Goal: Obtain resource: Download file/media

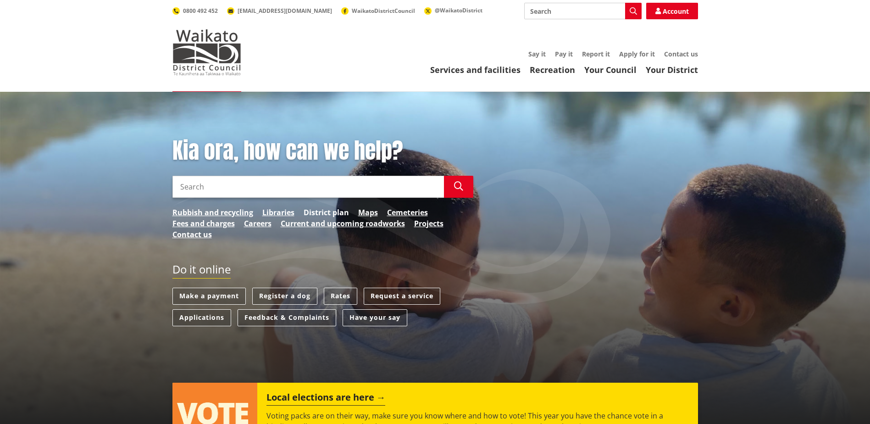
click at [317, 210] on link "District plan" at bounding box center [326, 212] width 45 height 11
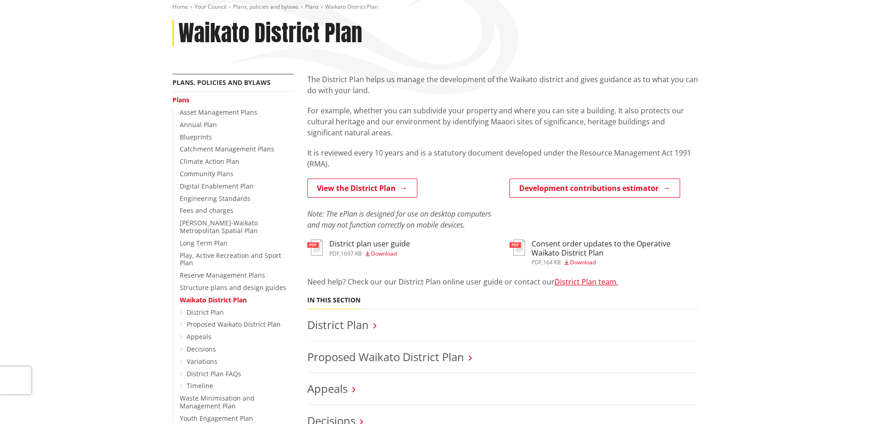
scroll to position [138, 0]
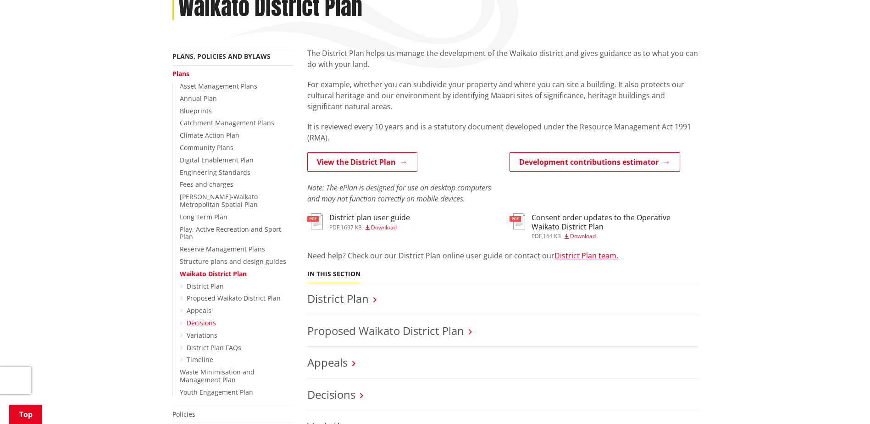
click at [203, 318] on link "Decisions" at bounding box center [201, 322] width 29 height 9
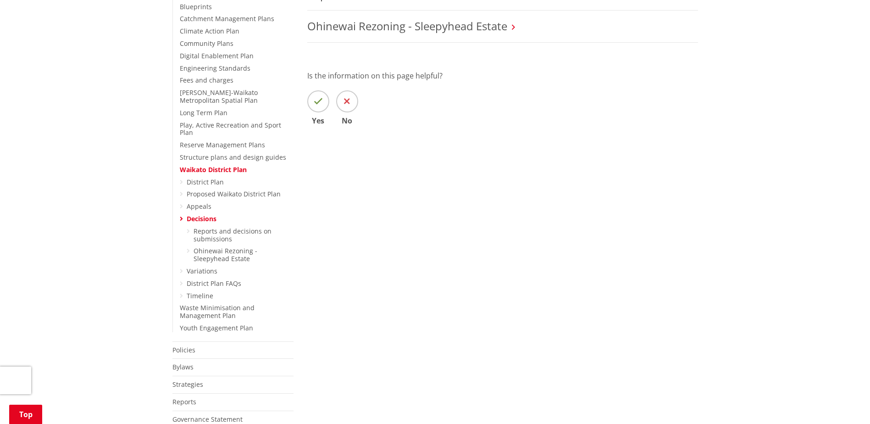
scroll to position [321, 0]
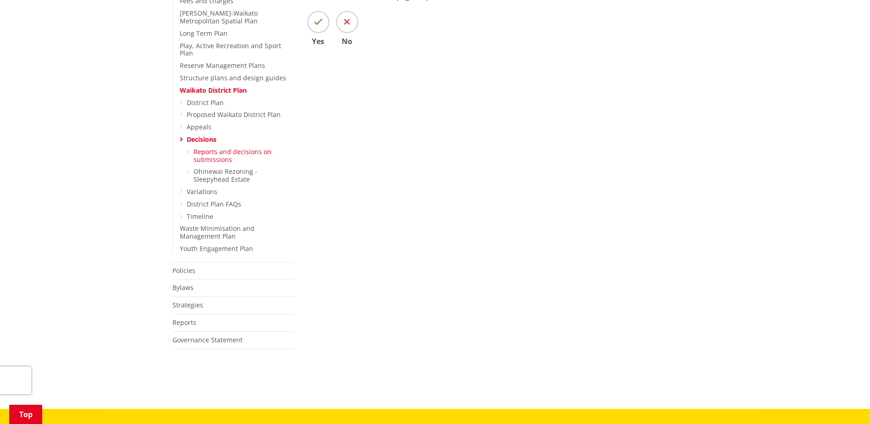
click at [213, 147] on link "Reports and decisions on submissions​" at bounding box center [232, 155] width 78 height 17
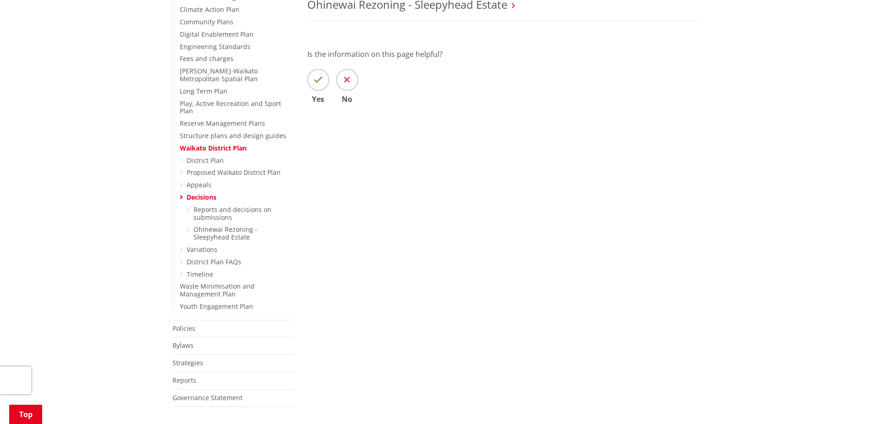
scroll to position [138, 0]
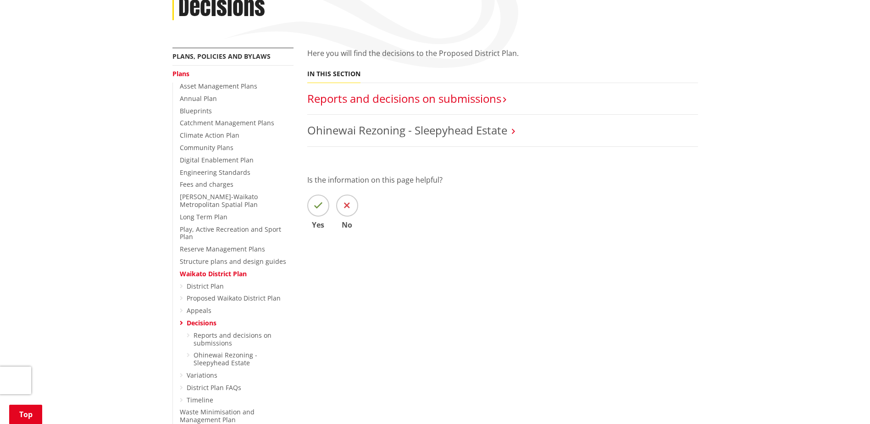
click at [439, 101] on link "Reports and decisions on submissions​" at bounding box center [404, 98] width 194 height 15
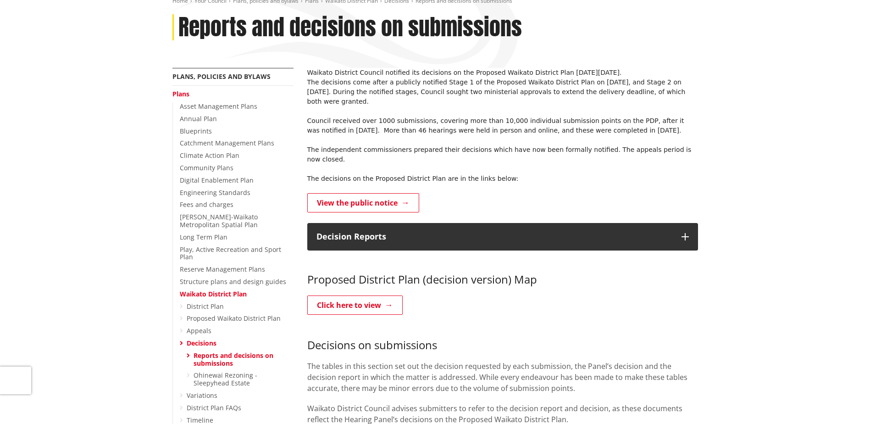
scroll to position [183, 0]
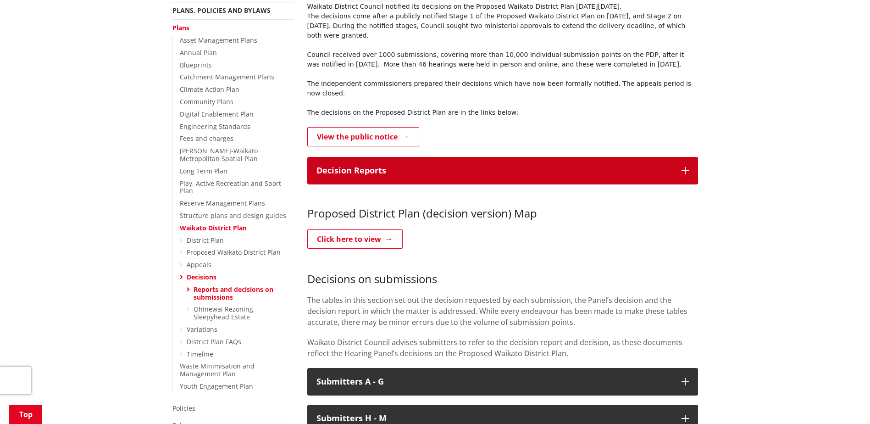
click at [657, 166] on p "Decision Reports" at bounding box center [494, 170] width 356 height 9
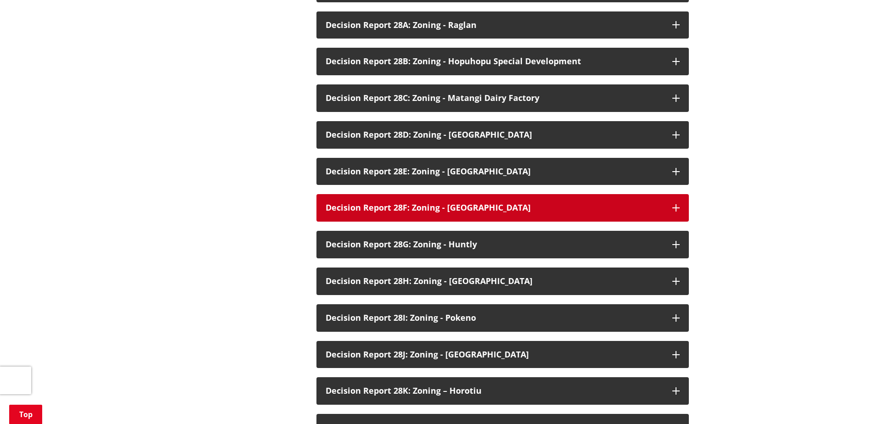
scroll to position [1421, 0]
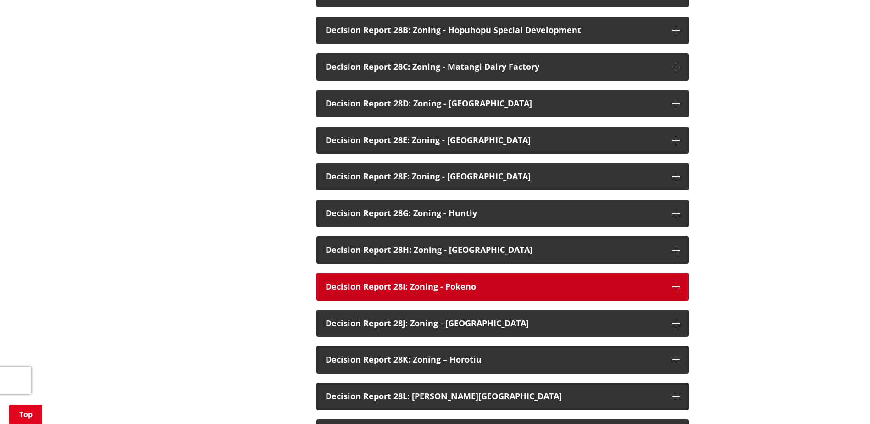
click at [493, 273] on button "Decision Report 28I: Zoning - Pokeno" at bounding box center [502, 287] width 372 height 28
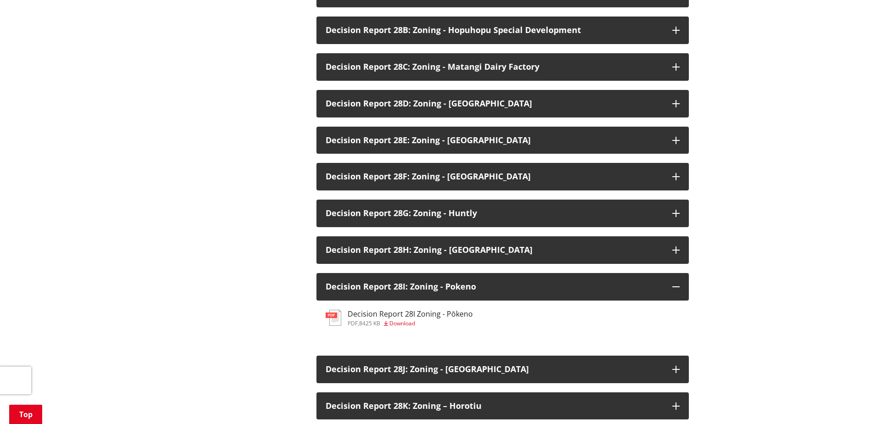
click at [400, 319] on span "Download" at bounding box center [402, 323] width 26 height 8
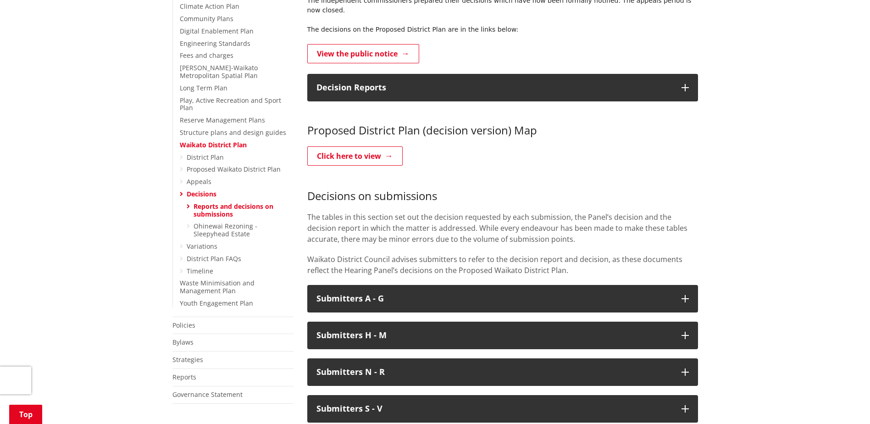
scroll to position [245, 0]
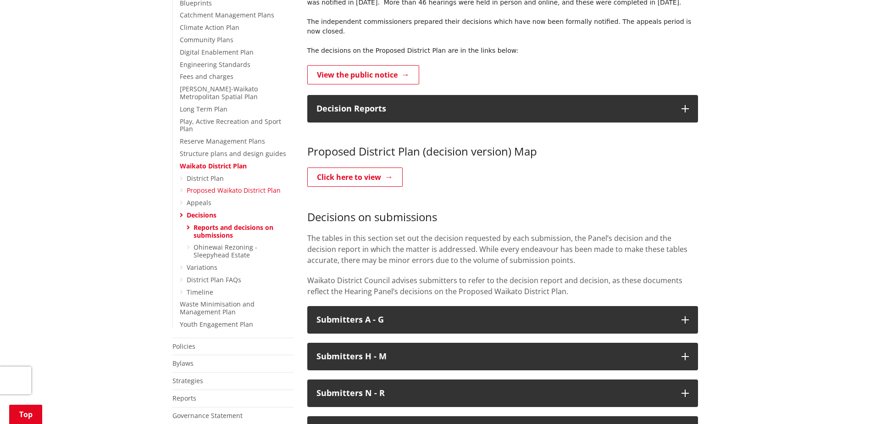
click at [199, 186] on link "Proposed Waikato District Plan" at bounding box center [234, 190] width 94 height 9
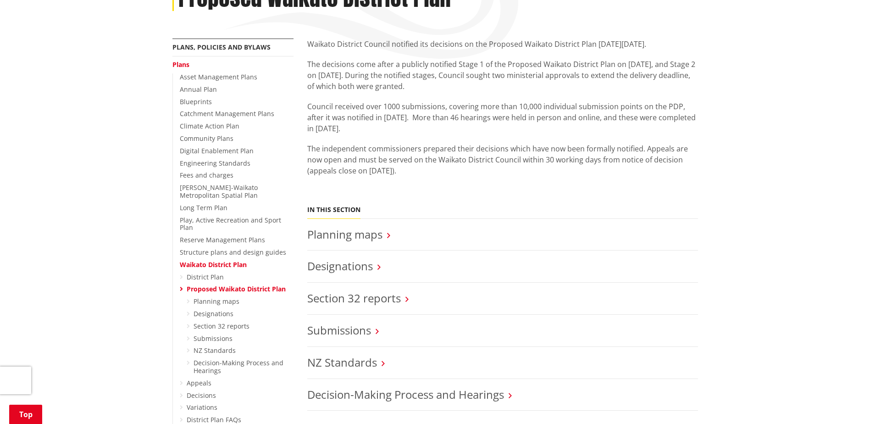
scroll to position [183, 0]
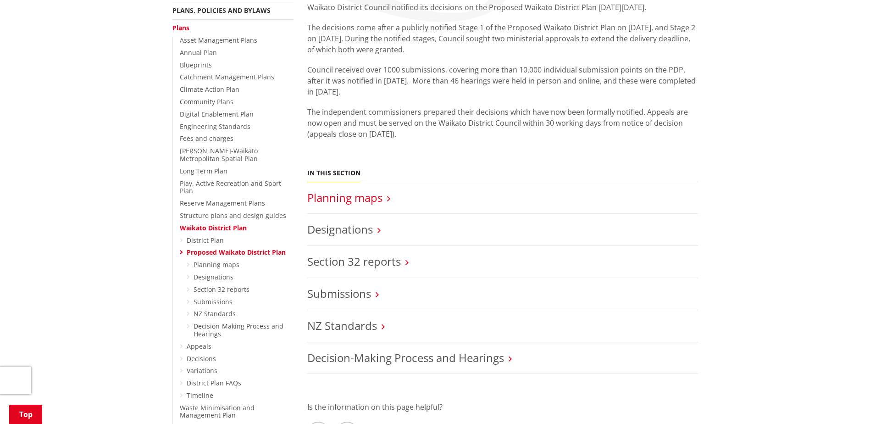
click at [364, 200] on link "Planning maps" at bounding box center [344, 197] width 75 height 15
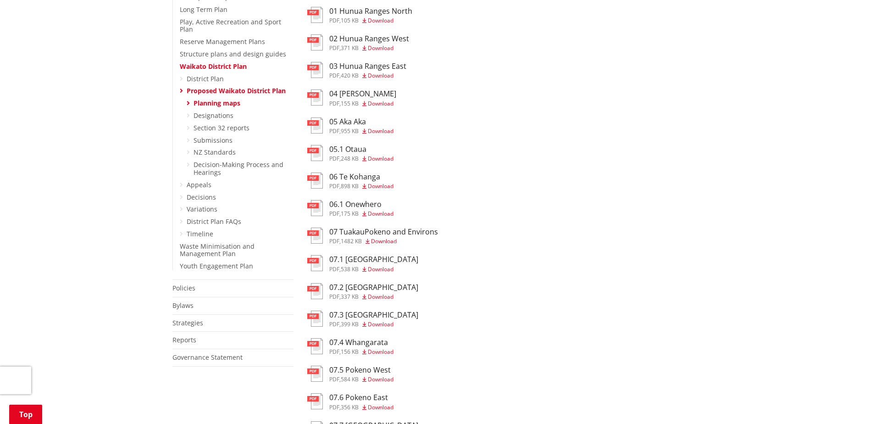
scroll to position [458, 0]
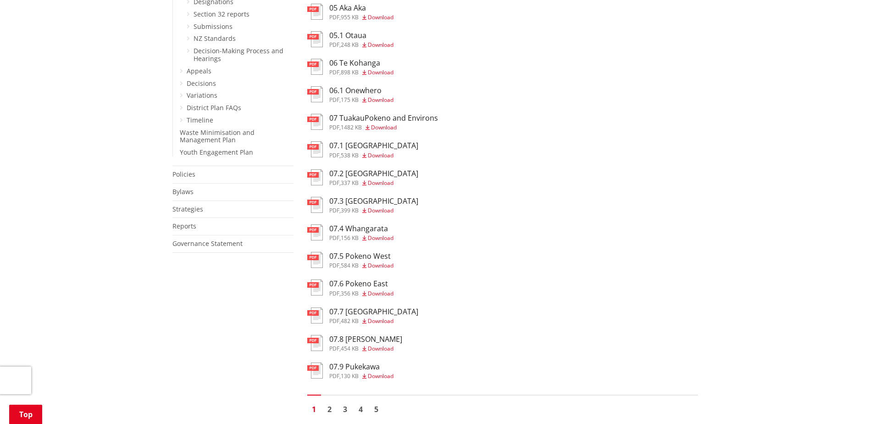
click at [385, 266] on span "Download" at bounding box center [381, 265] width 26 height 8
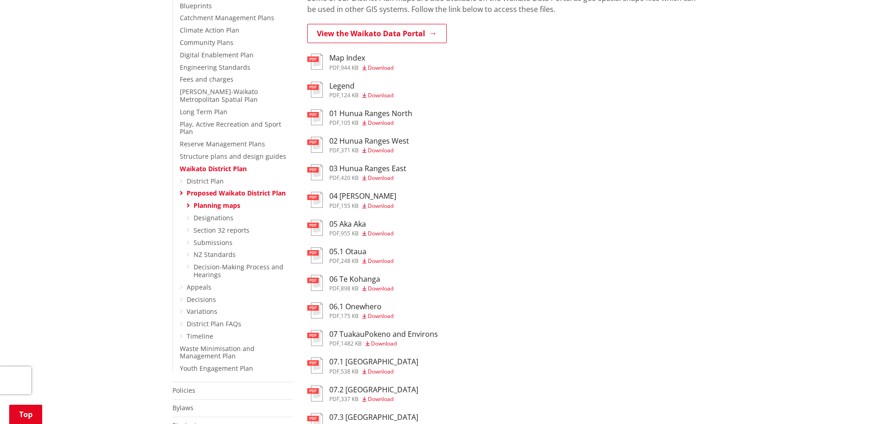
scroll to position [229, 0]
